Goal: Information Seeking & Learning: Learn about a topic

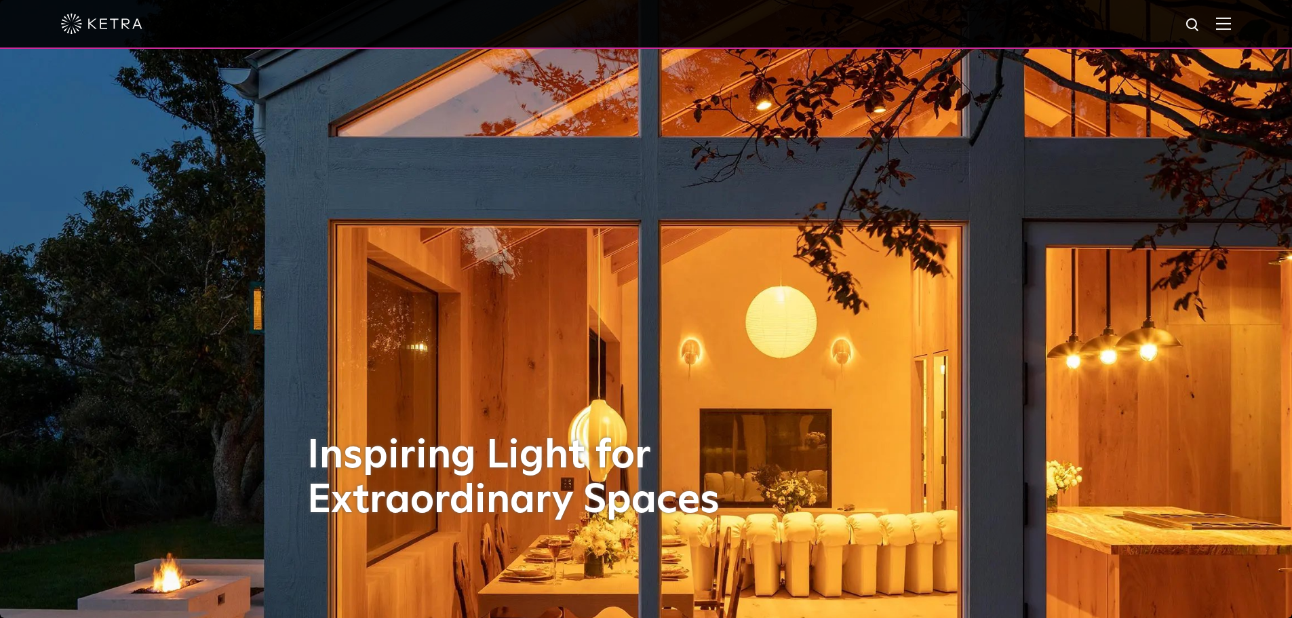
click at [1231, 22] on img at bounding box center [1223, 23] width 15 height 13
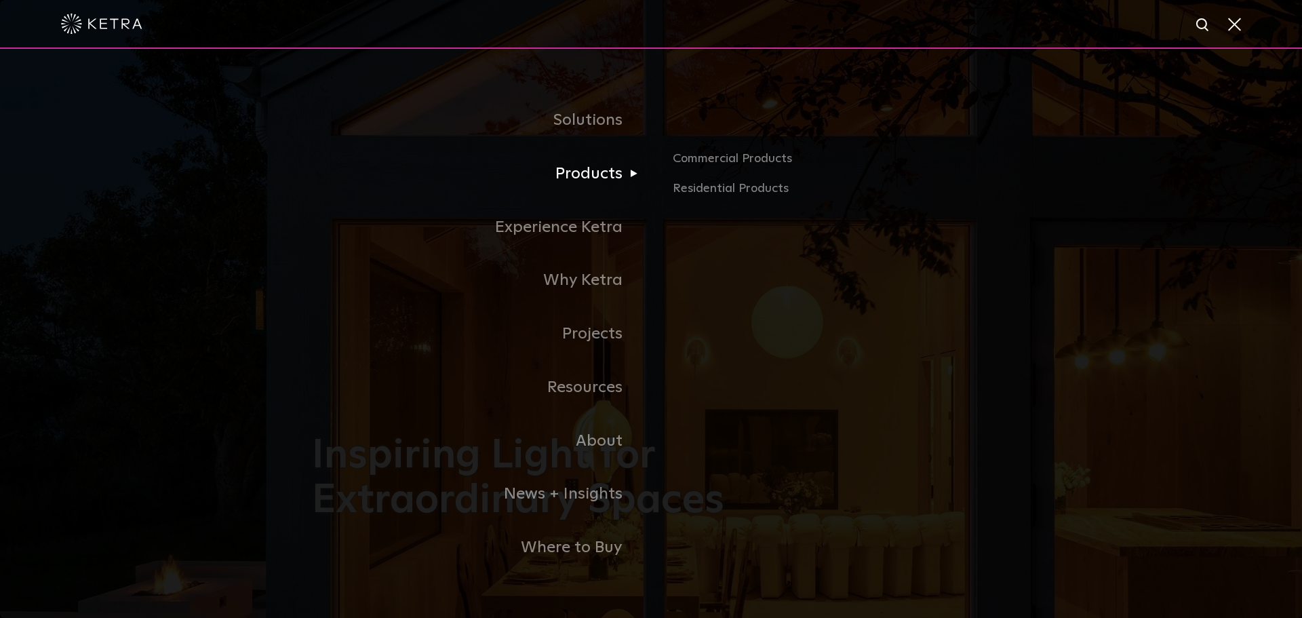
click at [612, 180] on link "Products" at bounding box center [481, 174] width 339 height 54
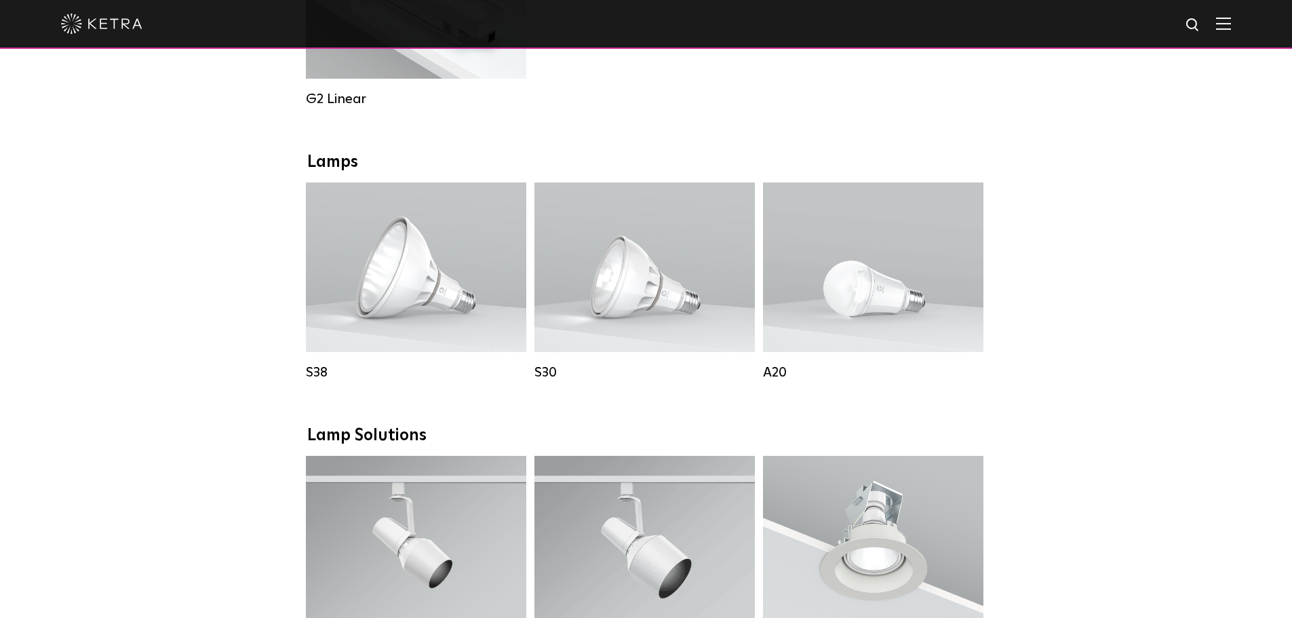
scroll to position [1153, 0]
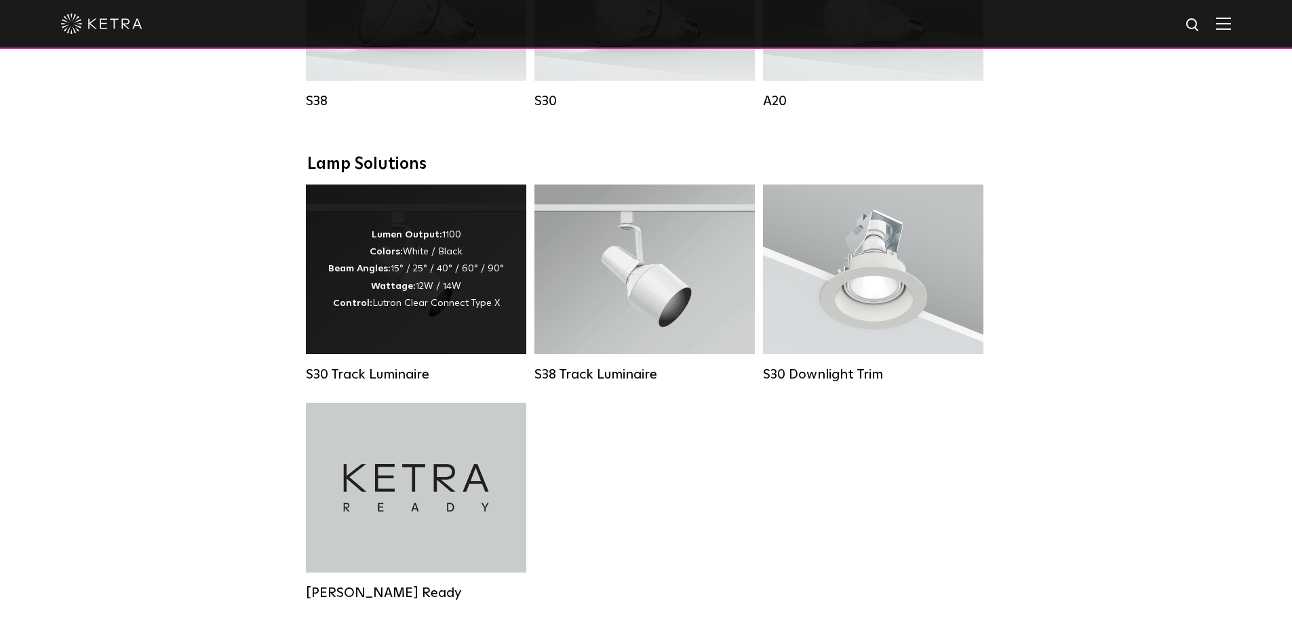
click at [436, 281] on div "Lumen Output: 1100 Colors: White / Black Beam Angles: 15° / 25° / 40° / 60° / 9…" at bounding box center [416, 268] width 176 height 85
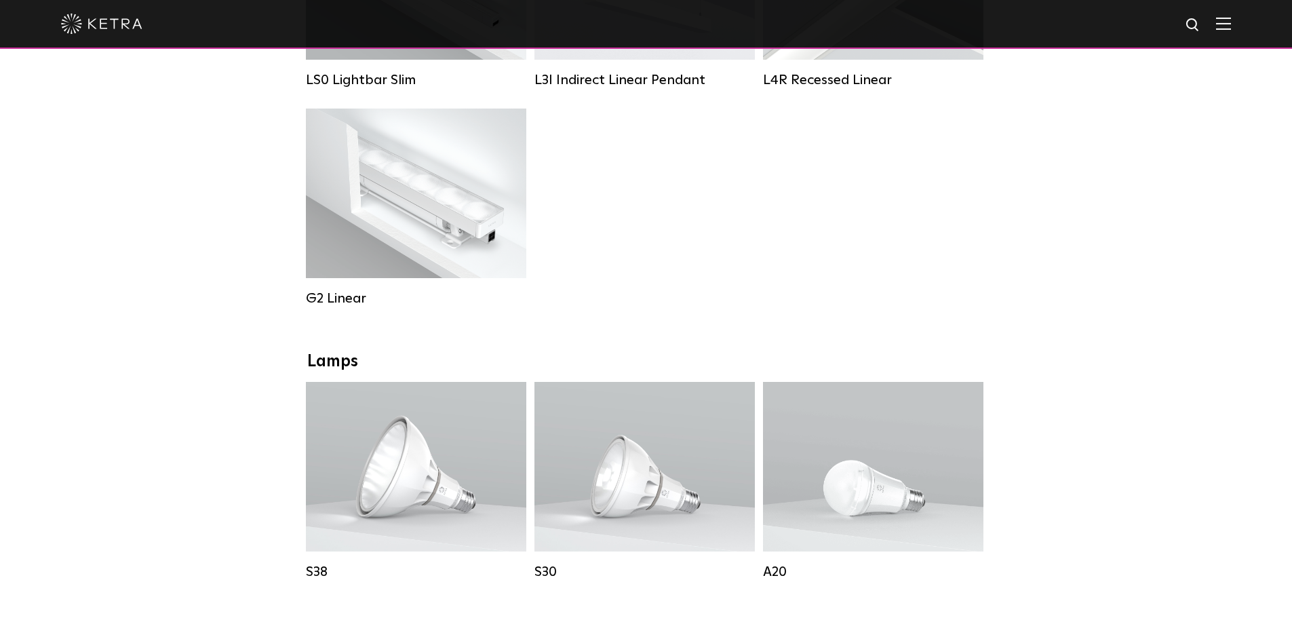
scroll to position [479, 0]
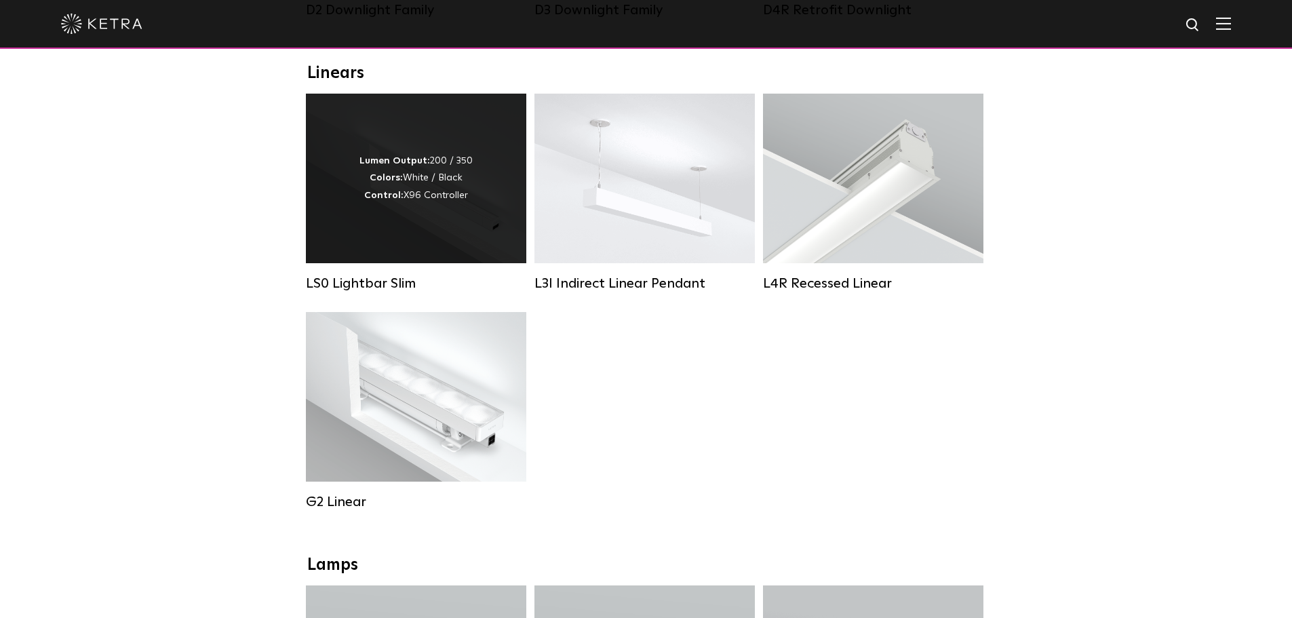
click at [474, 240] on div "Lumen Output: 200 / 350 Colors: White / Black Control: X96 Controller" at bounding box center [416, 179] width 220 height 170
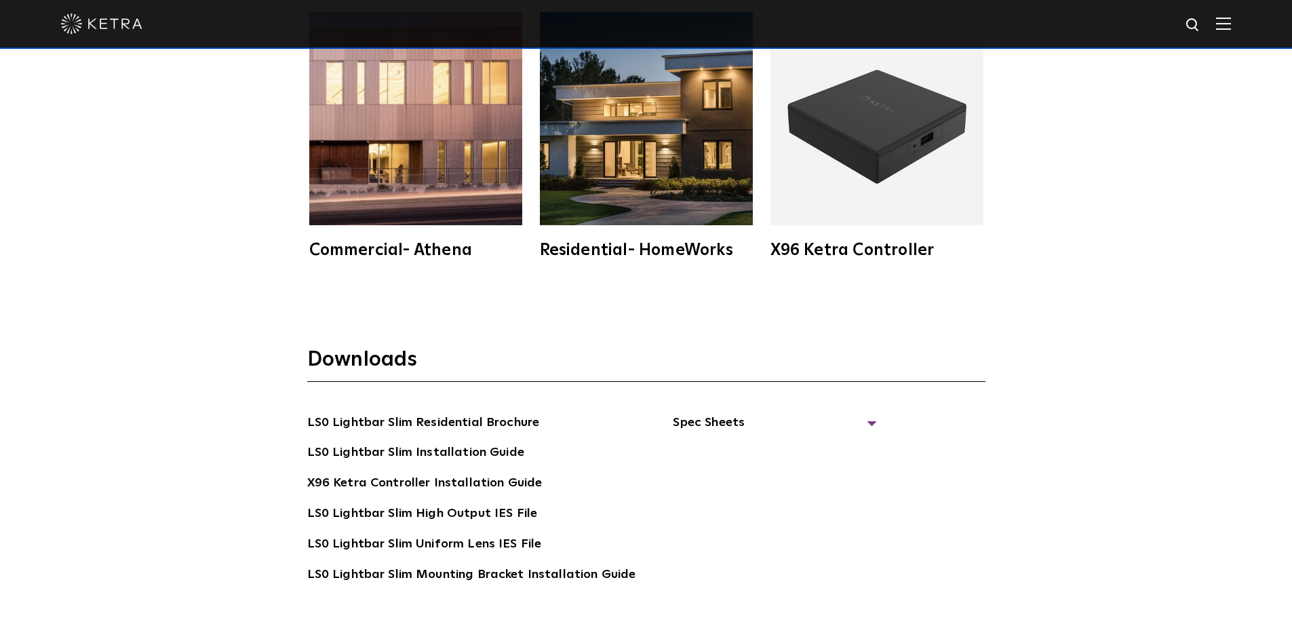
scroll to position [2453, 0]
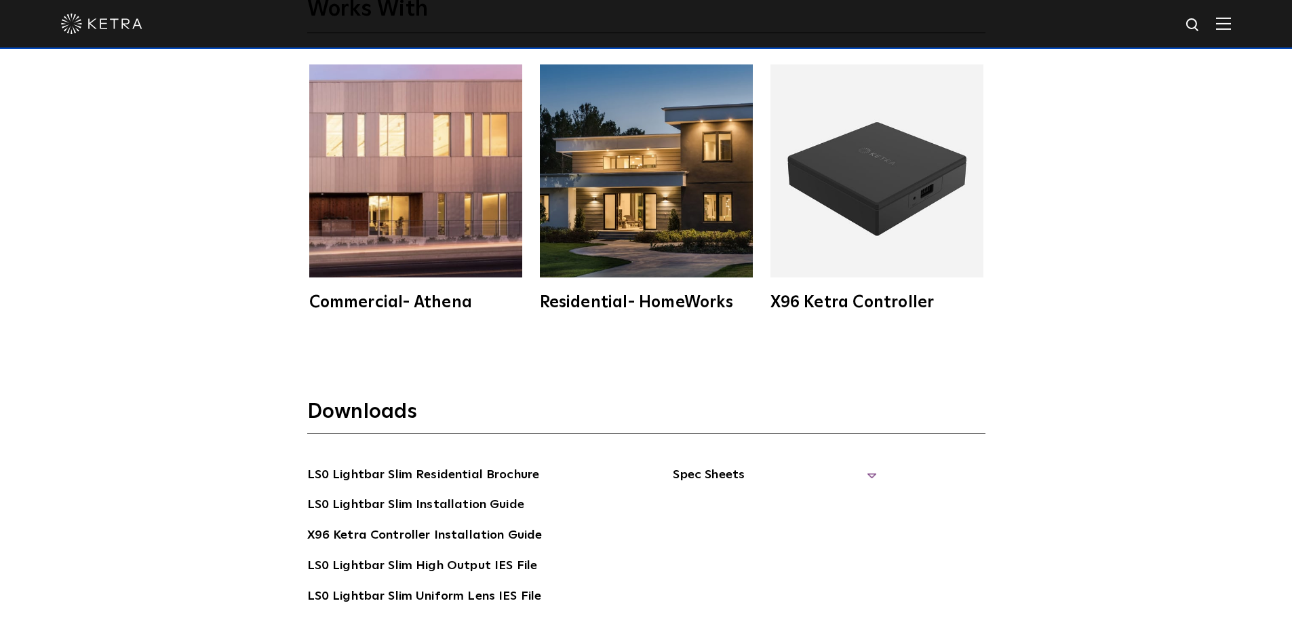
click at [709, 473] on span "Spec Sheets" at bounding box center [774, 480] width 203 height 30
click at [753, 508] on link "LS0 Lightbar Slim Spec Sheet" at bounding box center [777, 505] width 174 height 22
